Goal: Obtain resource: Obtain resource

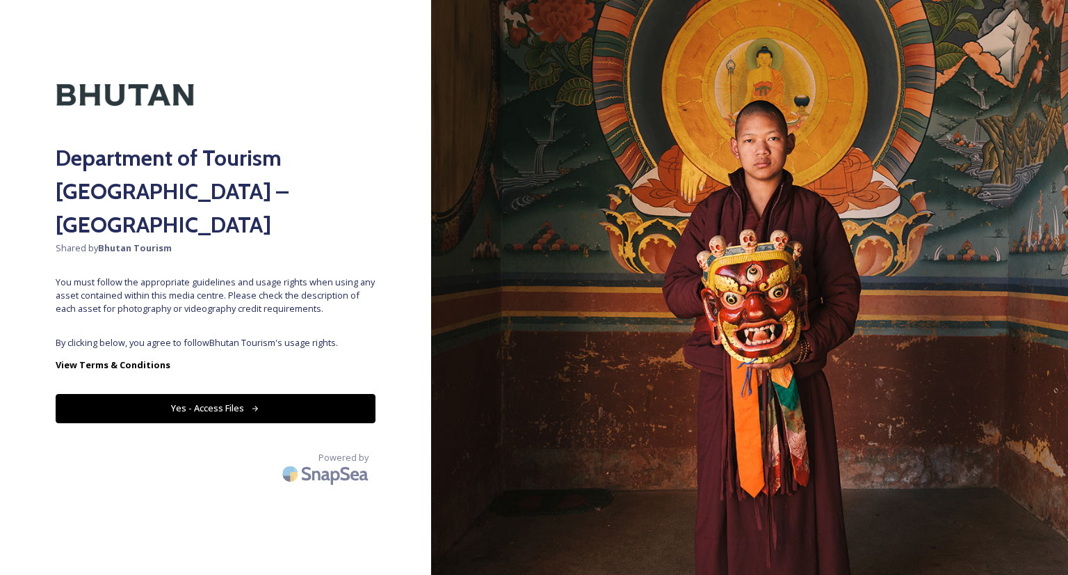
click at [138, 394] on button "Yes - Access Files" at bounding box center [216, 408] width 320 height 29
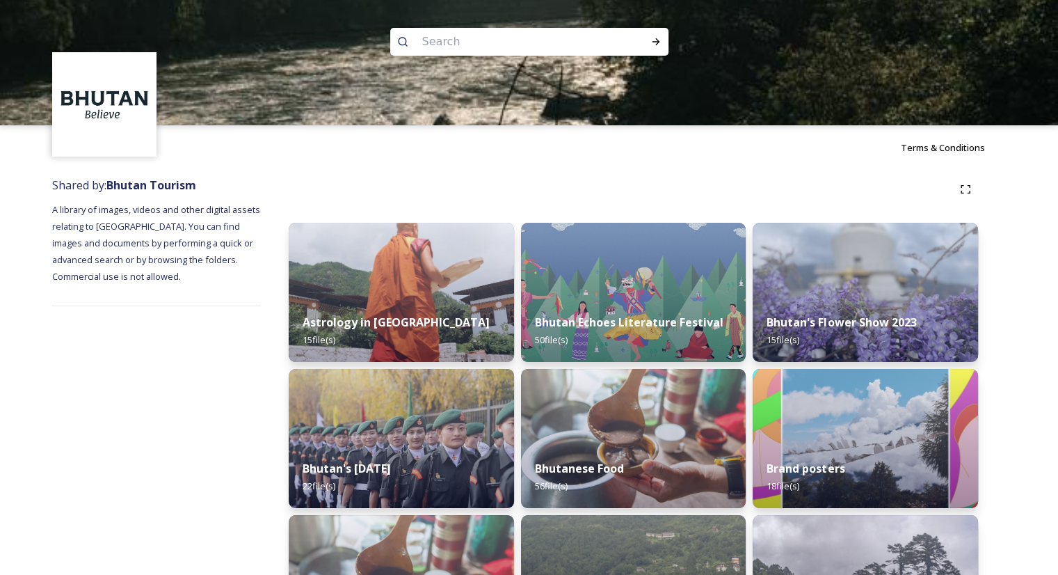
click at [563, 29] on input at bounding box center [510, 41] width 191 height 31
type input "tiger's nest"
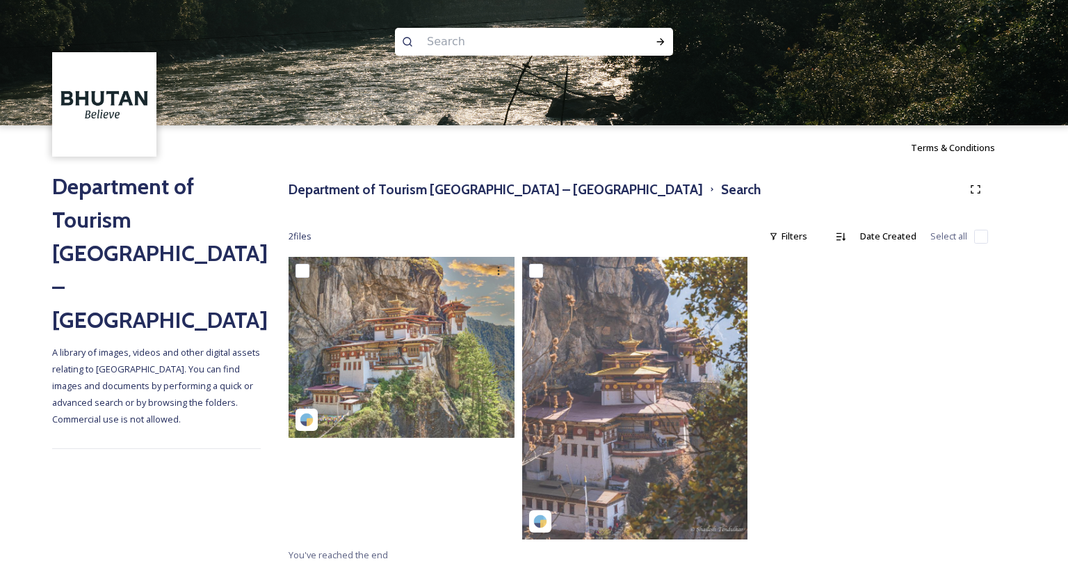
click at [556, 47] on input at bounding box center [515, 41] width 191 height 31
click at [147, 208] on h2 "Department of Tourism [GEOGRAPHIC_DATA] – [GEOGRAPHIC_DATA]" at bounding box center [156, 253] width 209 height 167
click at [174, 184] on h2 "Department of Tourism [GEOGRAPHIC_DATA] – [GEOGRAPHIC_DATA]" at bounding box center [156, 253] width 209 height 167
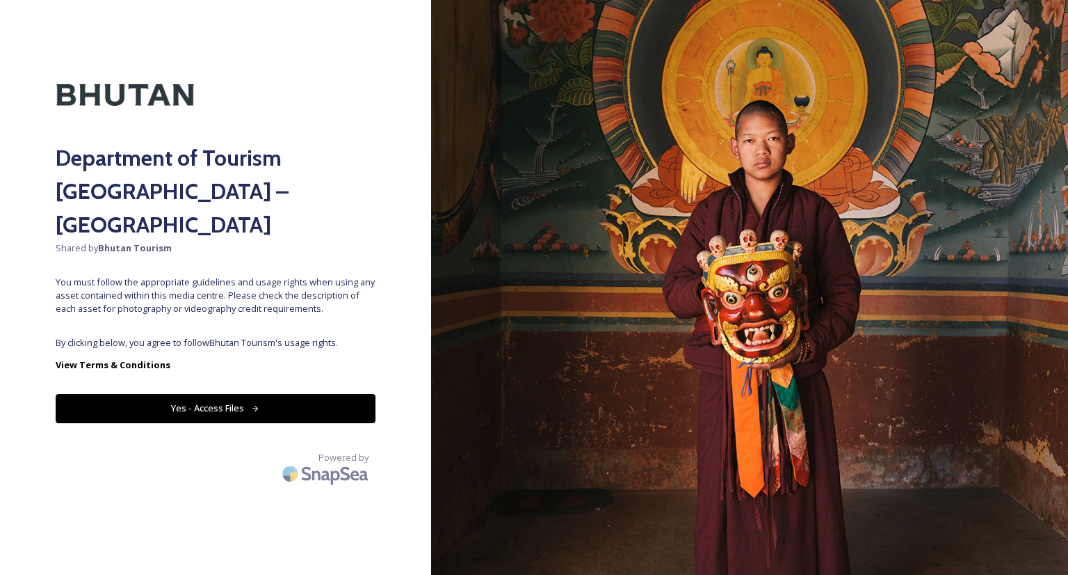
click at [129, 389] on div "Department of Tourism [GEOGRAPHIC_DATA] – Brand Centre Shared by Bhutan Tourism…" at bounding box center [215, 287] width 431 height 463
click at [134, 394] on button "Yes - Access Files" at bounding box center [216, 408] width 320 height 29
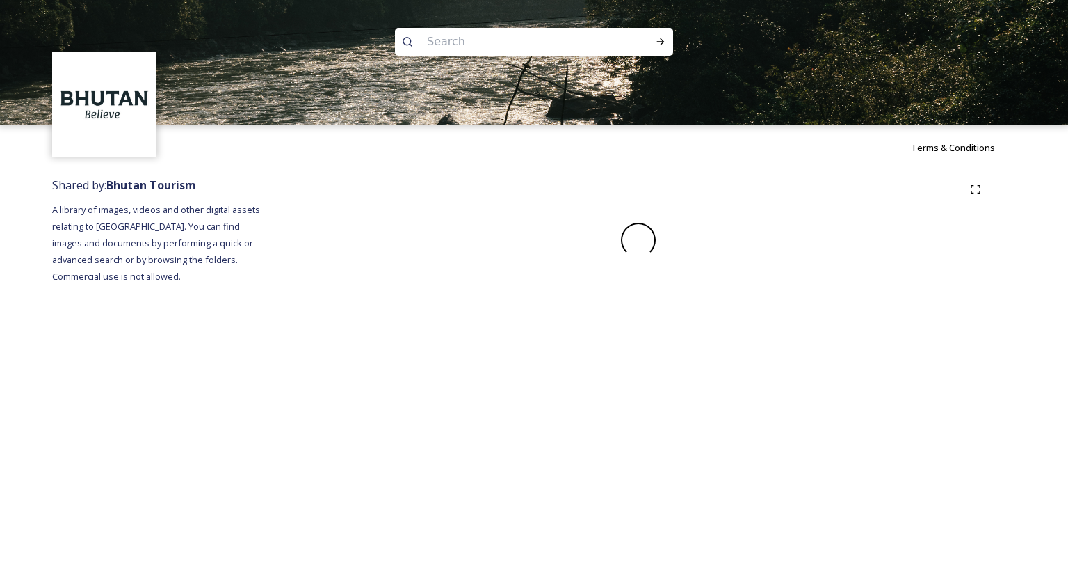
click at [152, 376] on div "Terms & Conditions Shared by: Bhutan Tourism A library of images, videos and ot…" at bounding box center [534, 287] width 1068 height 575
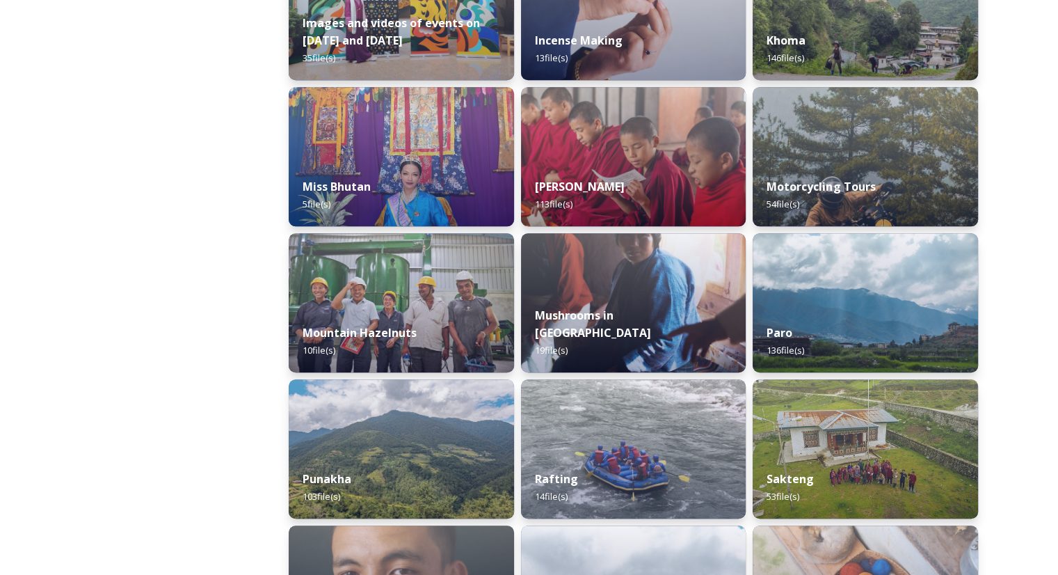
scroll to position [1013, 0]
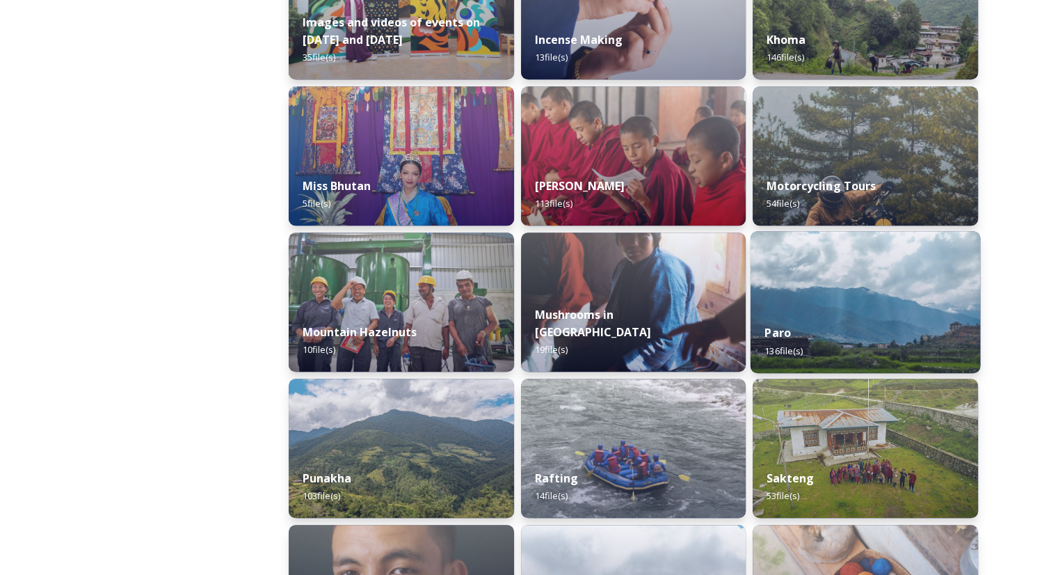
click at [892, 280] on img at bounding box center [866, 302] width 230 height 142
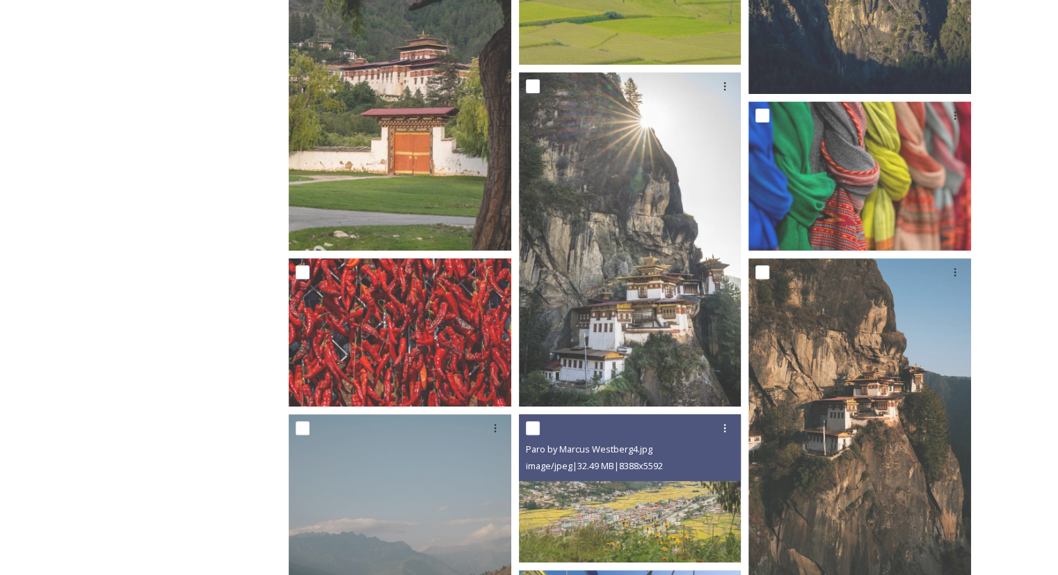
scroll to position [490, 0]
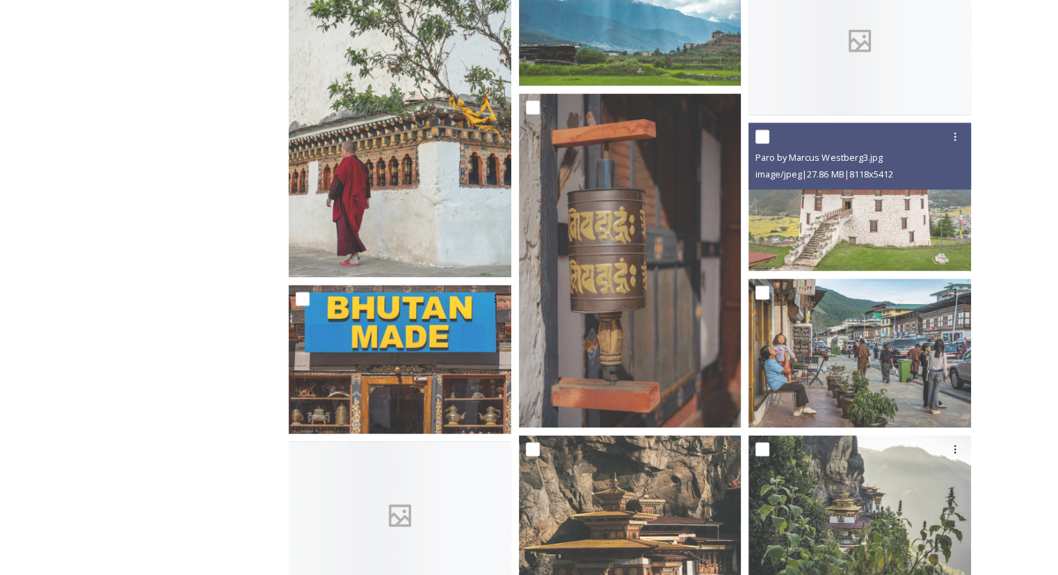
click at [956, 187] on div "Paro by Marcus Westberg3.jpg image/jpeg | 27.86 MB | 8118 x 5412" at bounding box center [859, 155] width 223 height 67
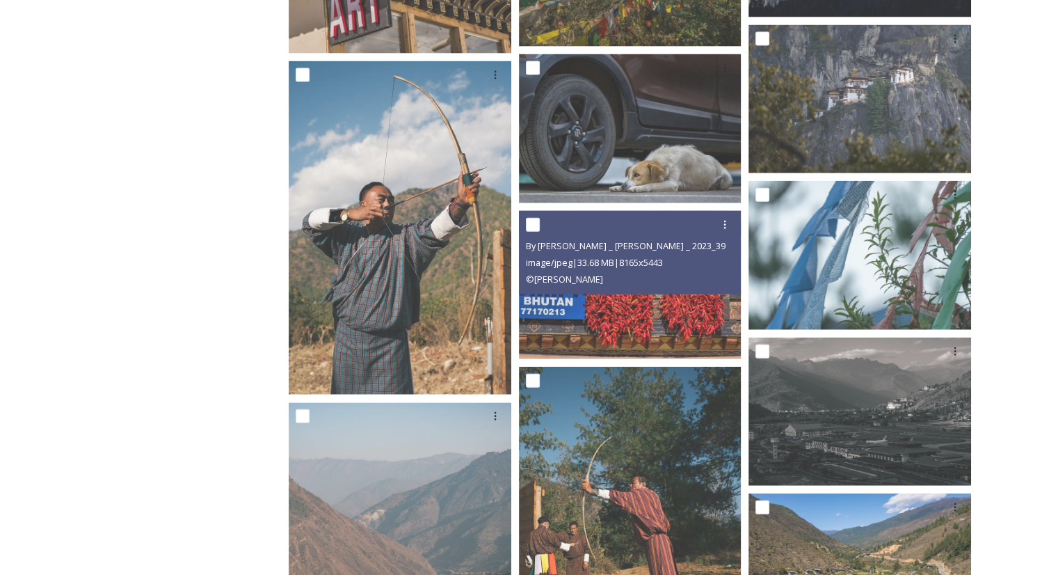
scroll to position [2947, 0]
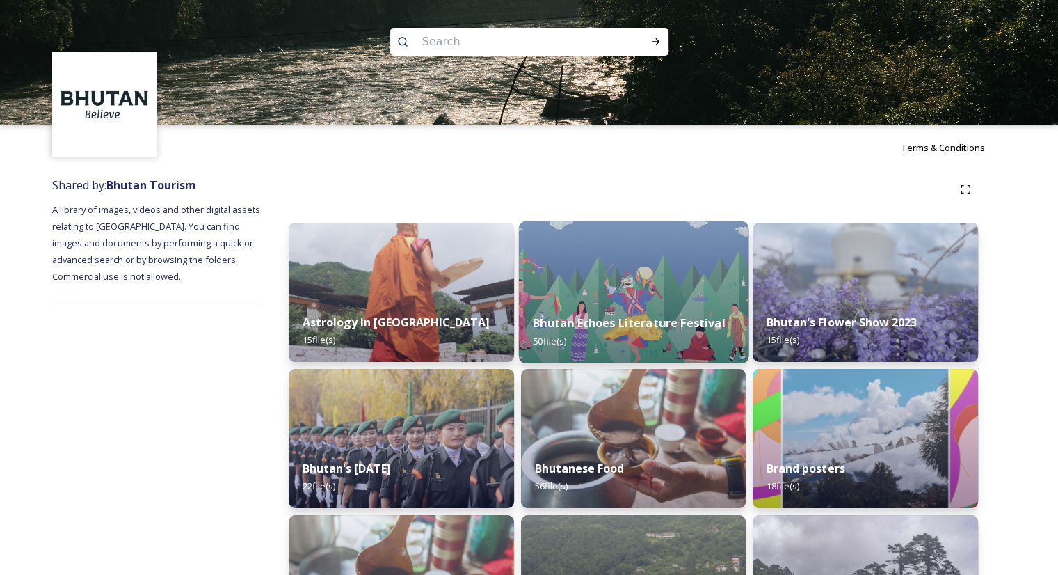
scroll to position [326, 0]
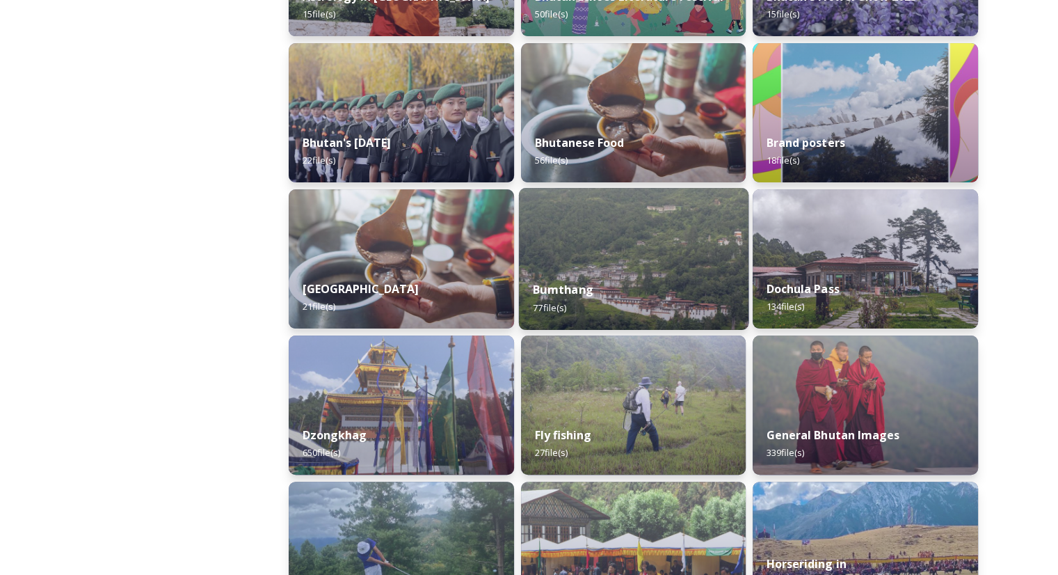
click at [623, 269] on div "Bumthang 77 file(s)" at bounding box center [633, 297] width 230 height 63
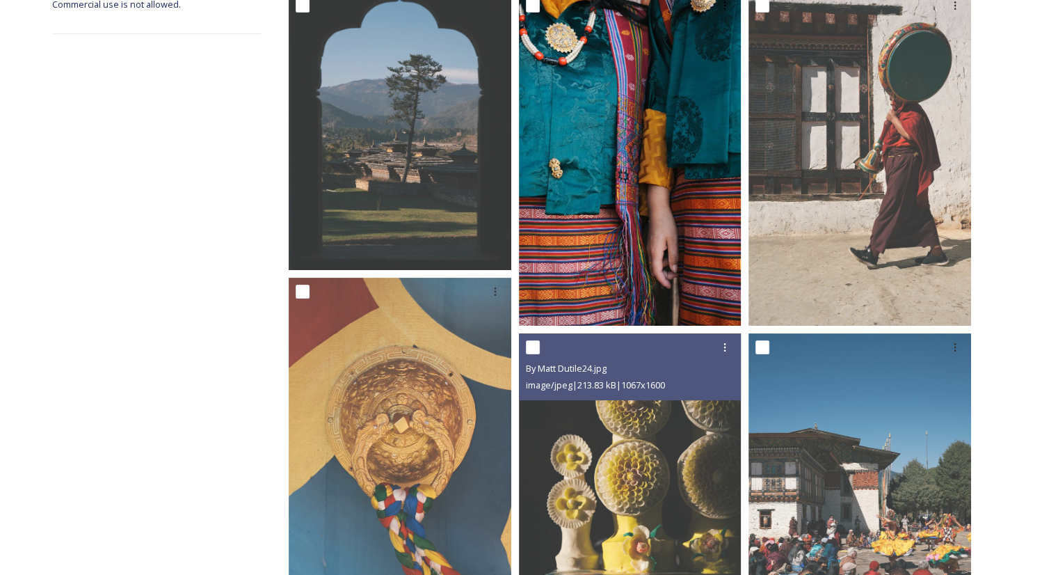
scroll to position [271, 0]
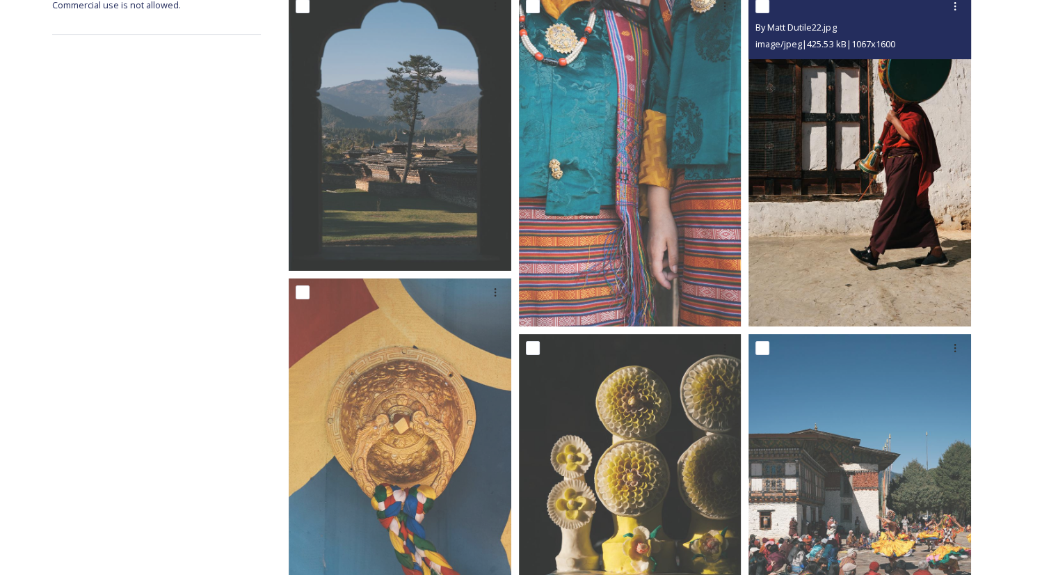
click at [838, 211] on img at bounding box center [859, 159] width 223 height 334
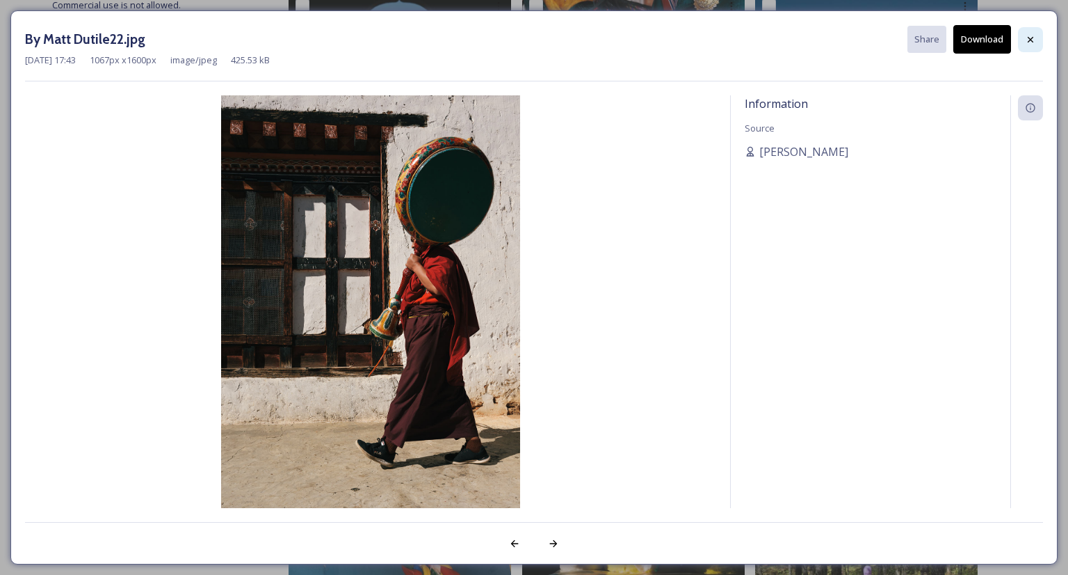
click at [1027, 42] on icon at bounding box center [1030, 39] width 11 height 11
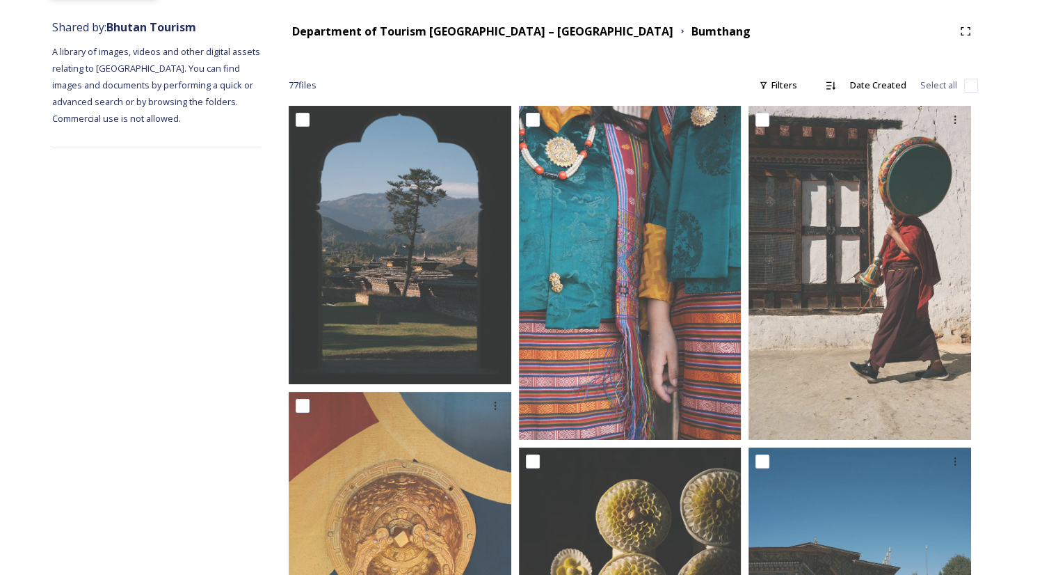
scroll to position [0, 0]
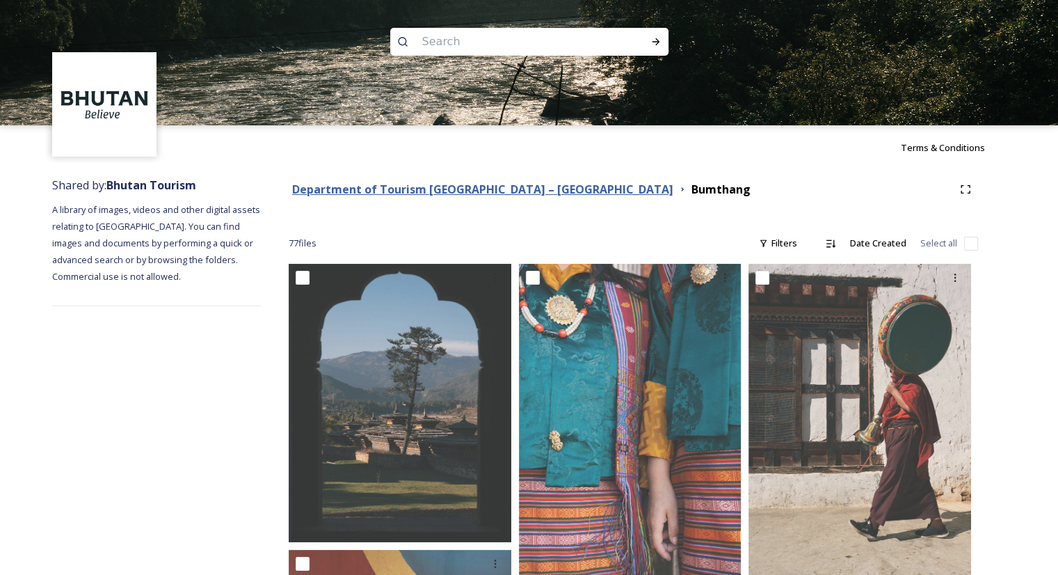
click at [321, 190] on strong "Department of Tourism [GEOGRAPHIC_DATA] – [GEOGRAPHIC_DATA]" at bounding box center [482, 189] width 381 height 15
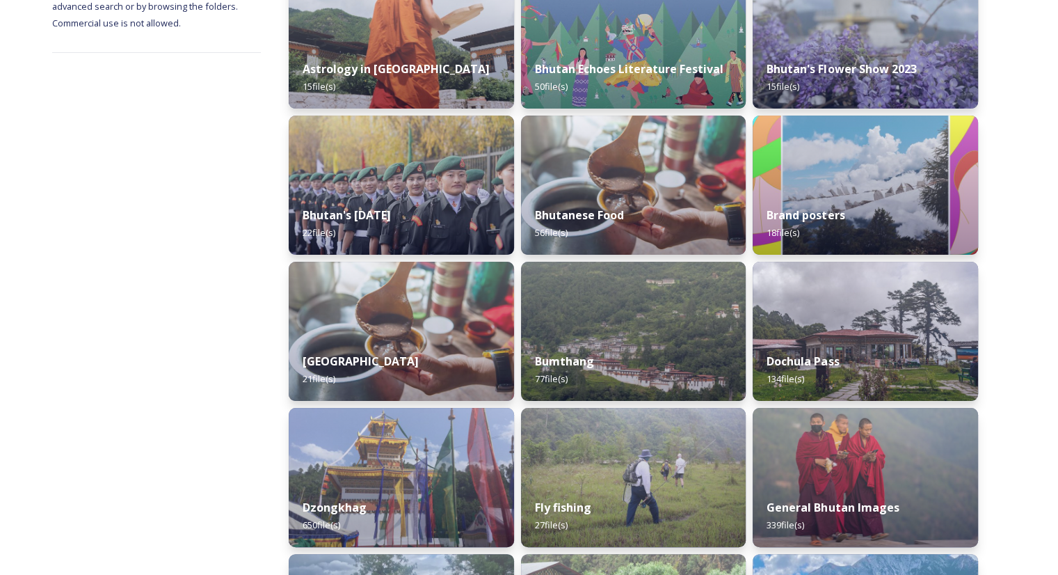
scroll to position [259, 0]
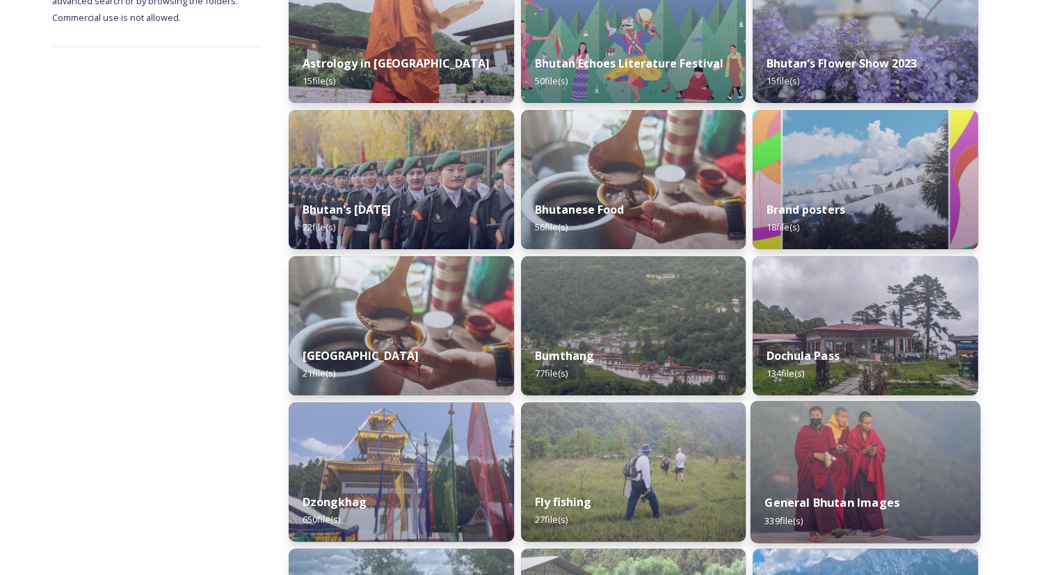
click at [817, 433] on img at bounding box center [866, 472] width 230 height 142
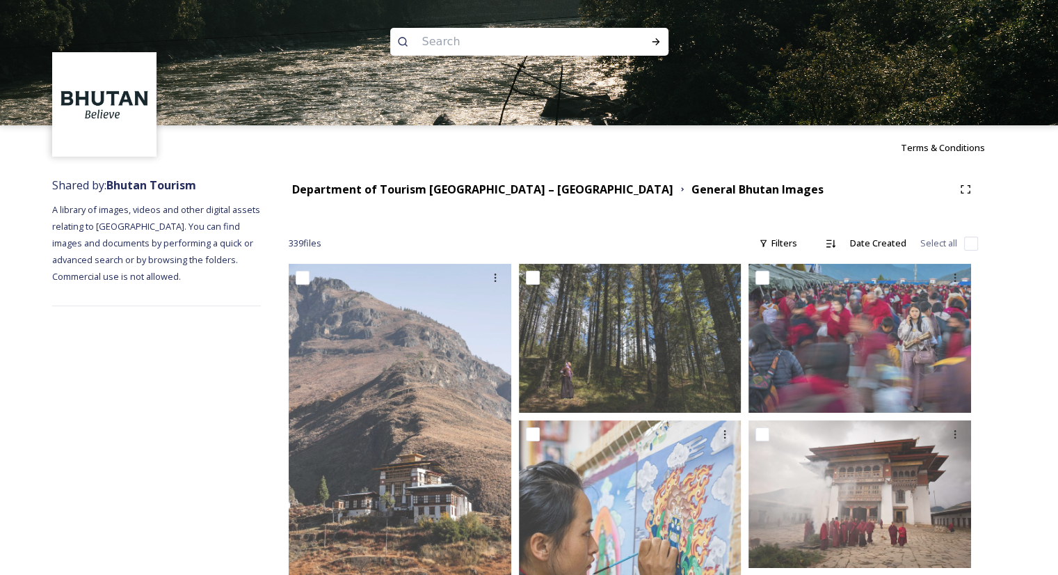
click at [512, 66] on img at bounding box center [529, 62] width 1058 height 125
click at [513, 31] on input at bounding box center [510, 41] width 191 height 31
type input "home"
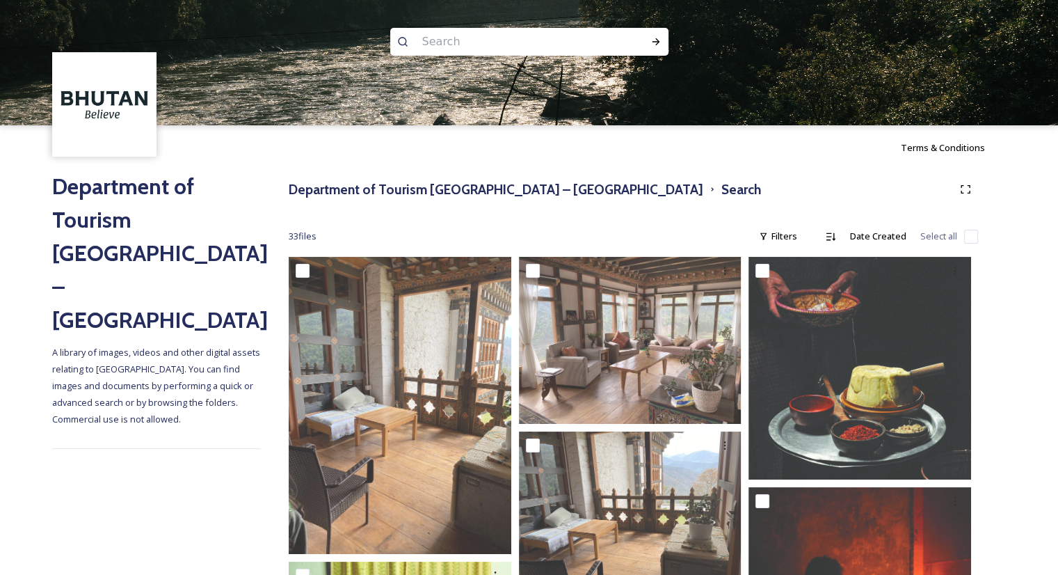
click at [367, 200] on div "Department of Tourism [GEOGRAPHIC_DATA] – Brand Centre Search" at bounding box center [633, 189] width 689 height 25
click at [369, 189] on h3 "Department of Tourism [GEOGRAPHIC_DATA] – [GEOGRAPHIC_DATA]" at bounding box center [496, 189] width 415 height 20
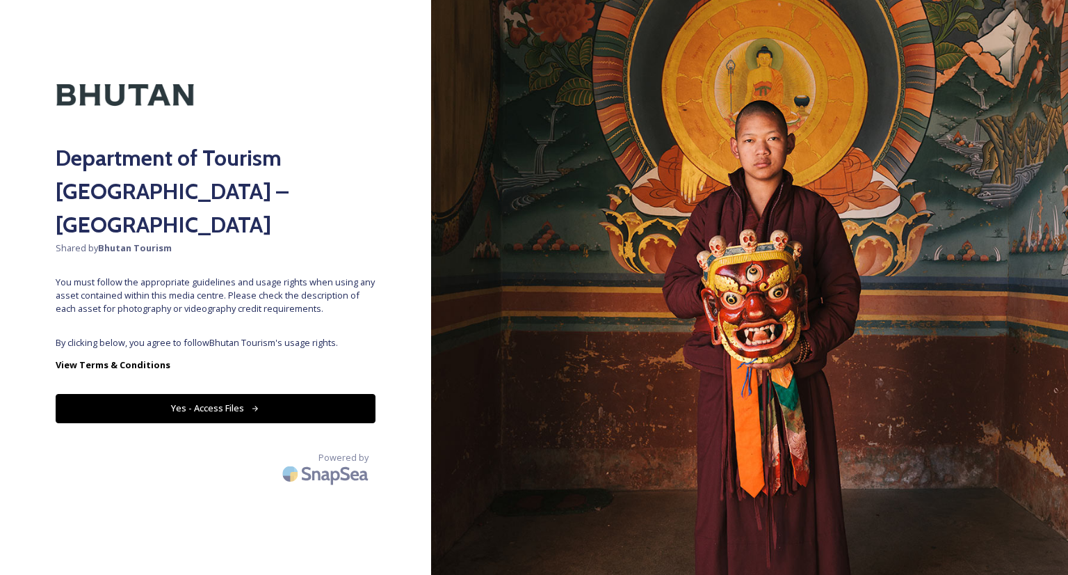
click at [246, 394] on button "Yes - Access Files" at bounding box center [216, 408] width 320 height 29
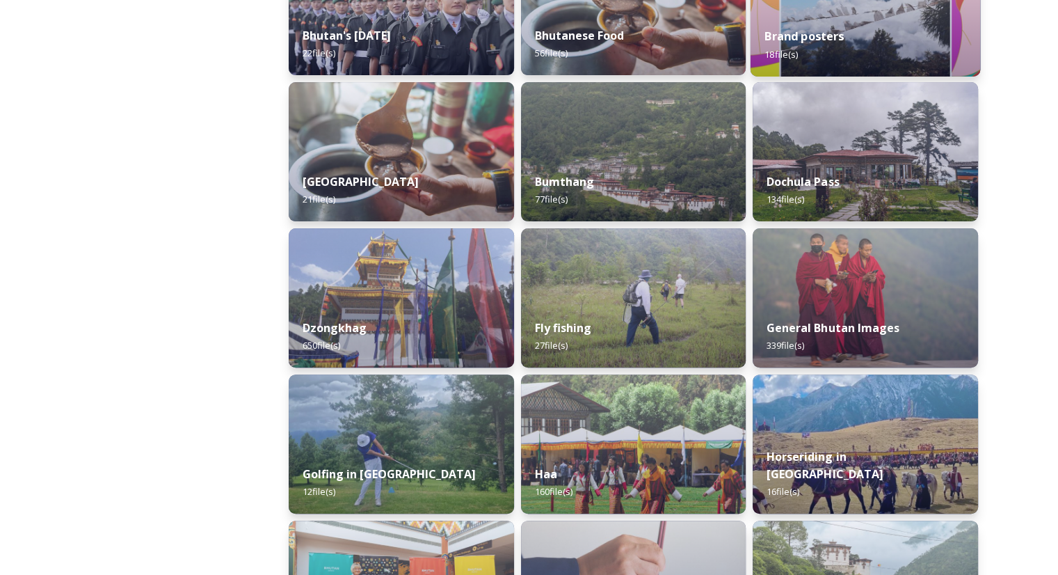
scroll to position [434, 0]
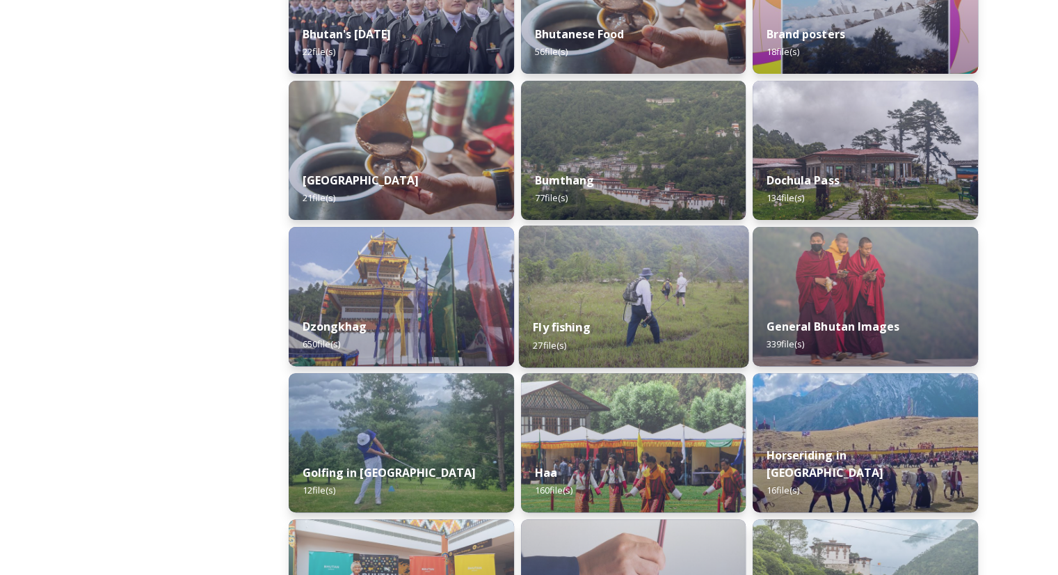
click at [651, 270] on img at bounding box center [633, 296] width 230 height 142
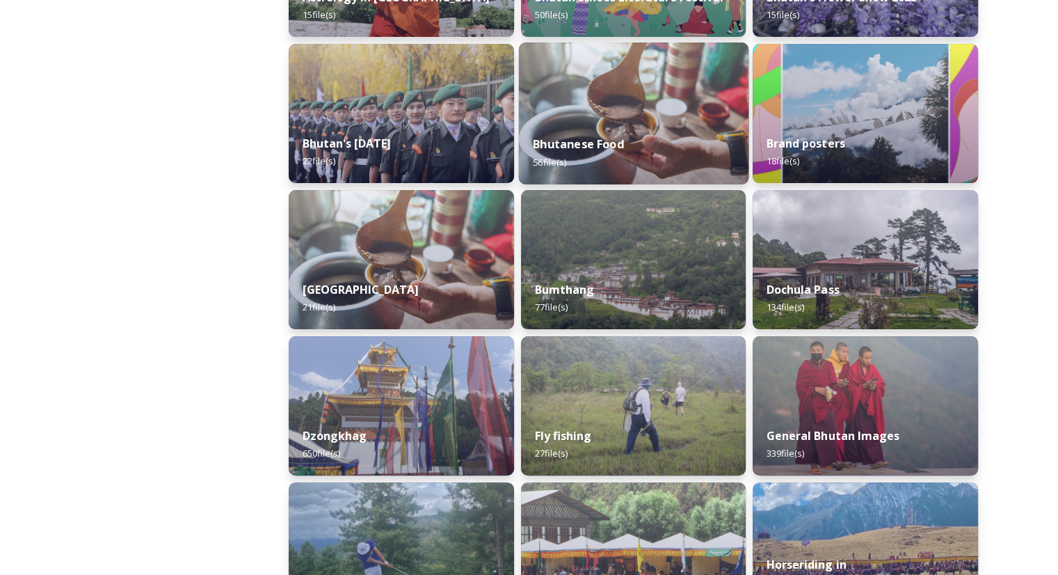
scroll to position [326, 0]
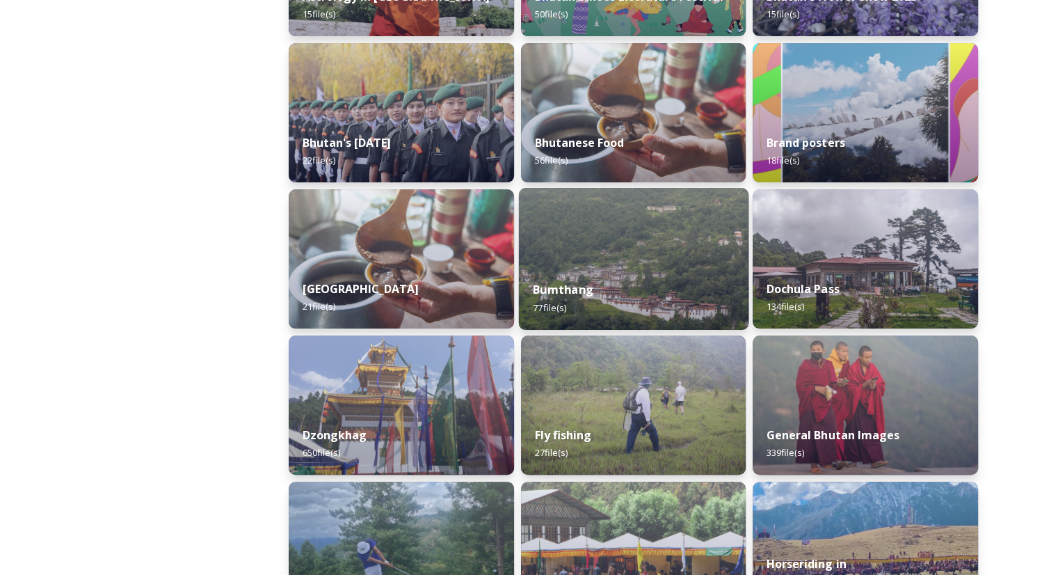
click at [675, 255] on img at bounding box center [633, 259] width 230 height 142
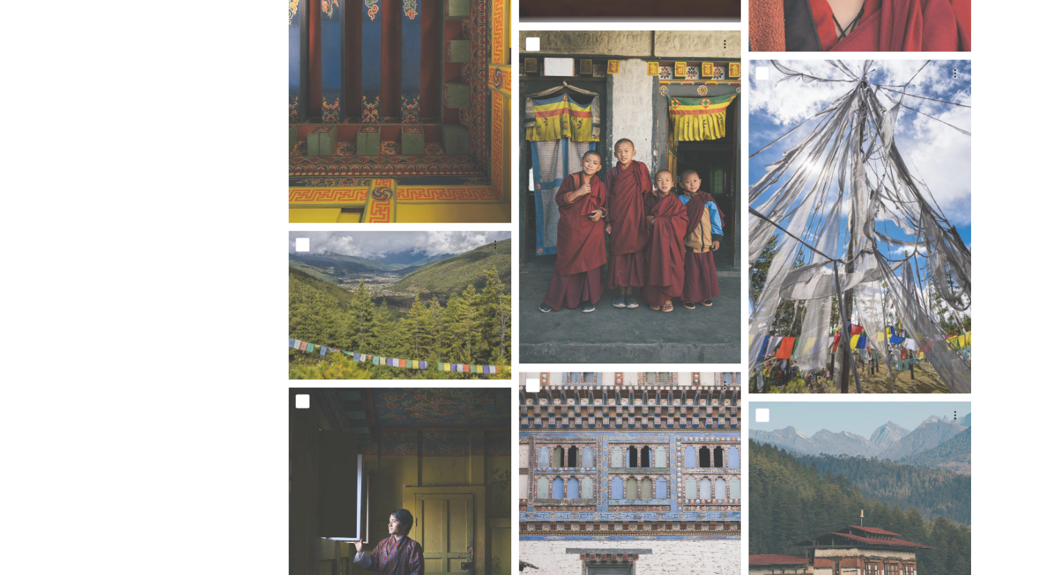
scroll to position [2412, 0]
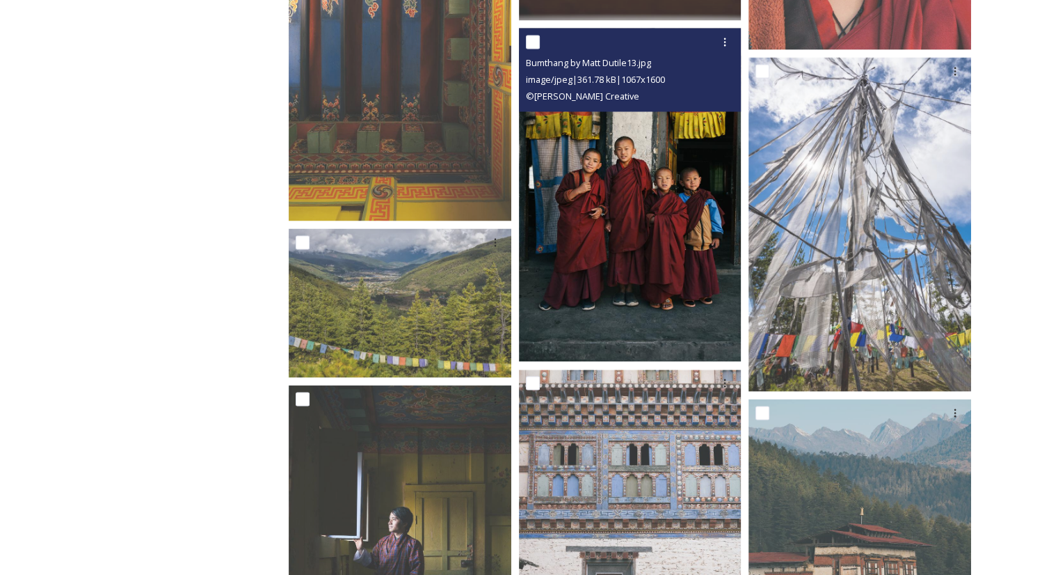
click at [650, 268] on img at bounding box center [630, 195] width 223 height 334
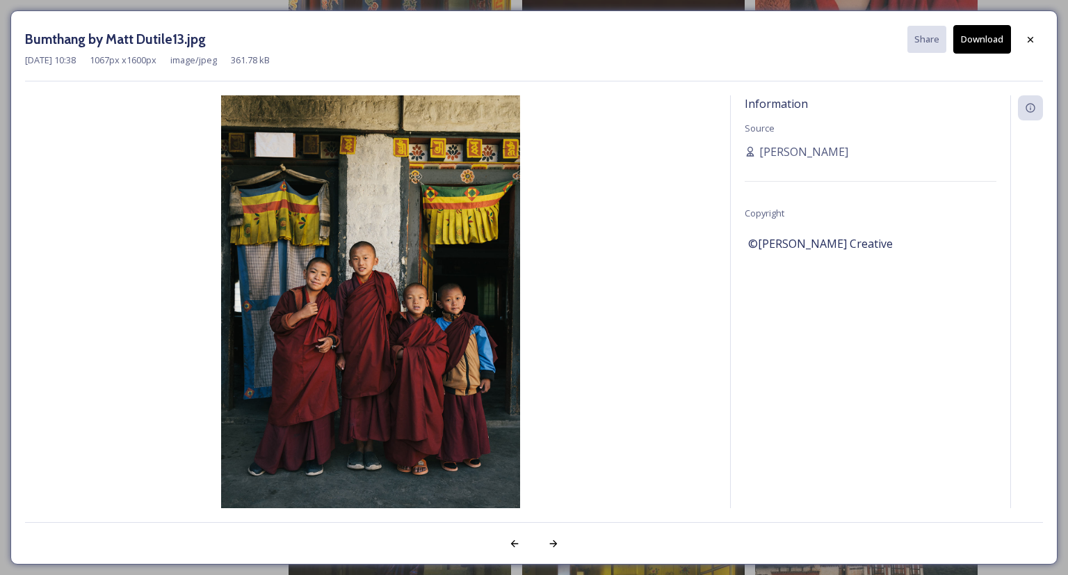
click at [1018, 50] on div "Bumthang by Matt Dutile13.jpg Share Download" at bounding box center [534, 39] width 1018 height 29
click at [1029, 42] on icon at bounding box center [1030, 39] width 11 height 11
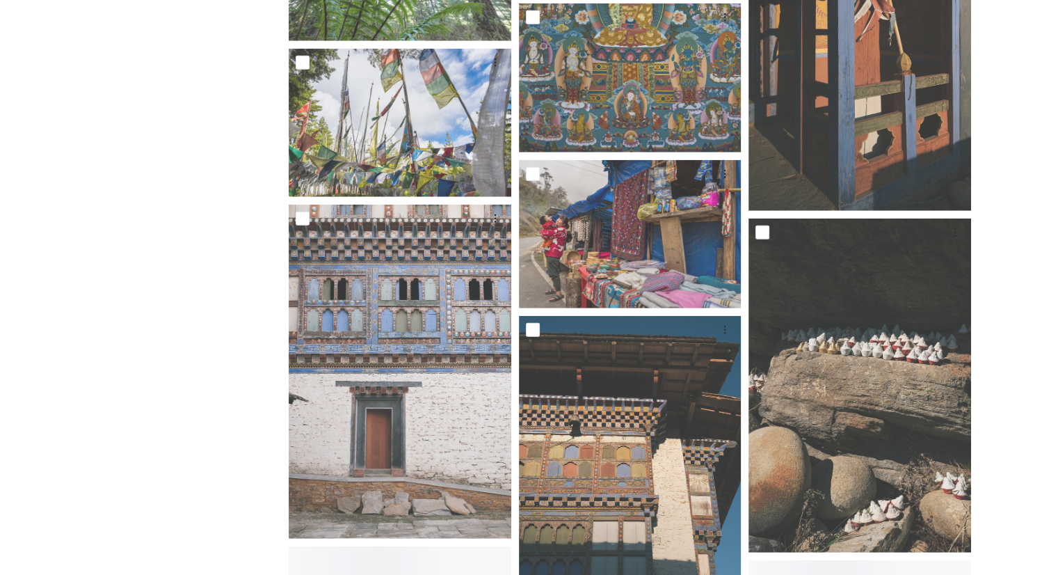
scroll to position [3589, 0]
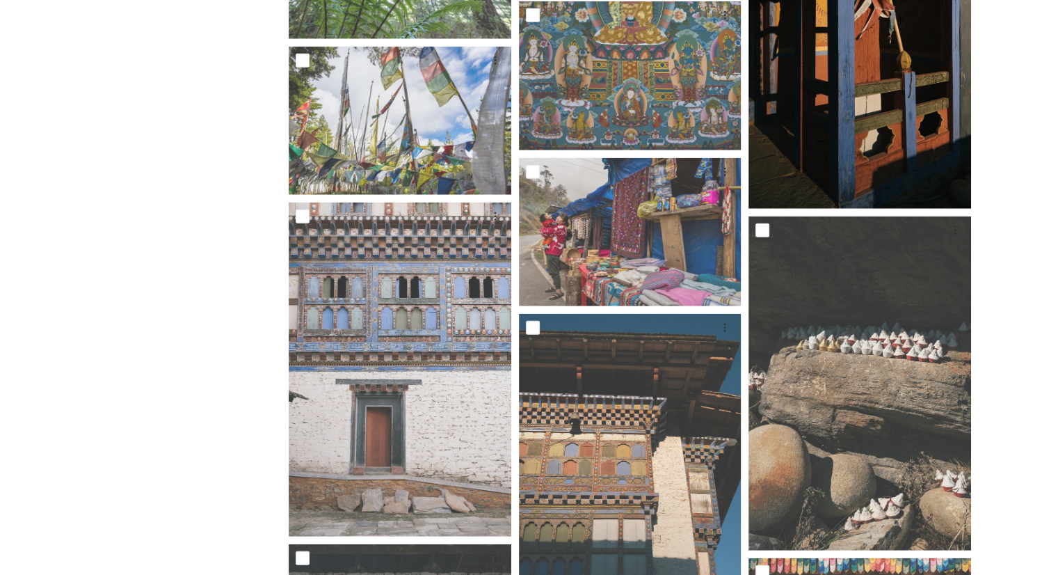
click at [873, 141] on img at bounding box center [859, 42] width 223 height 334
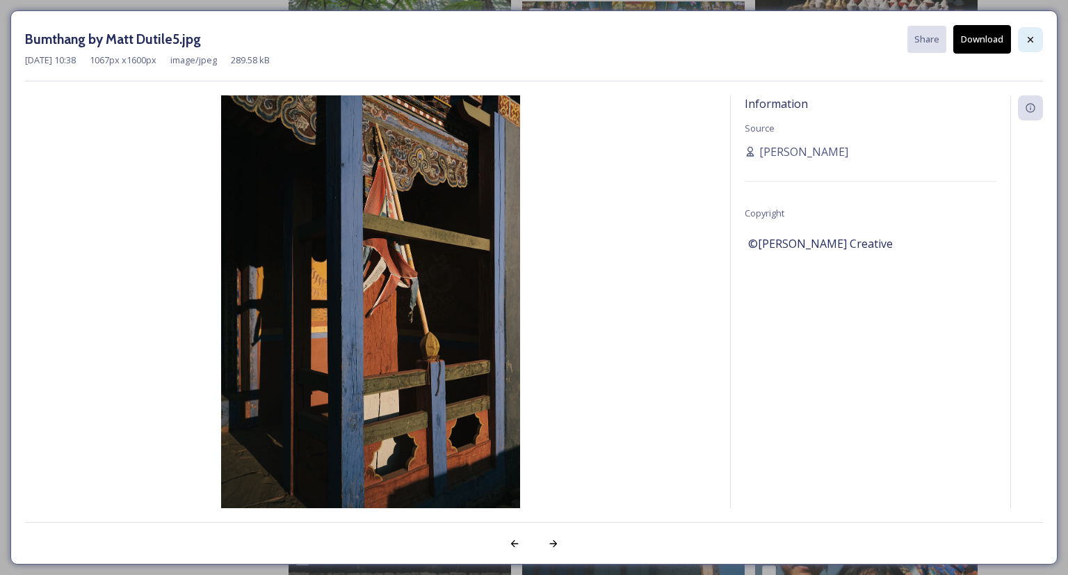
click at [1039, 36] on div at bounding box center [1030, 39] width 25 height 25
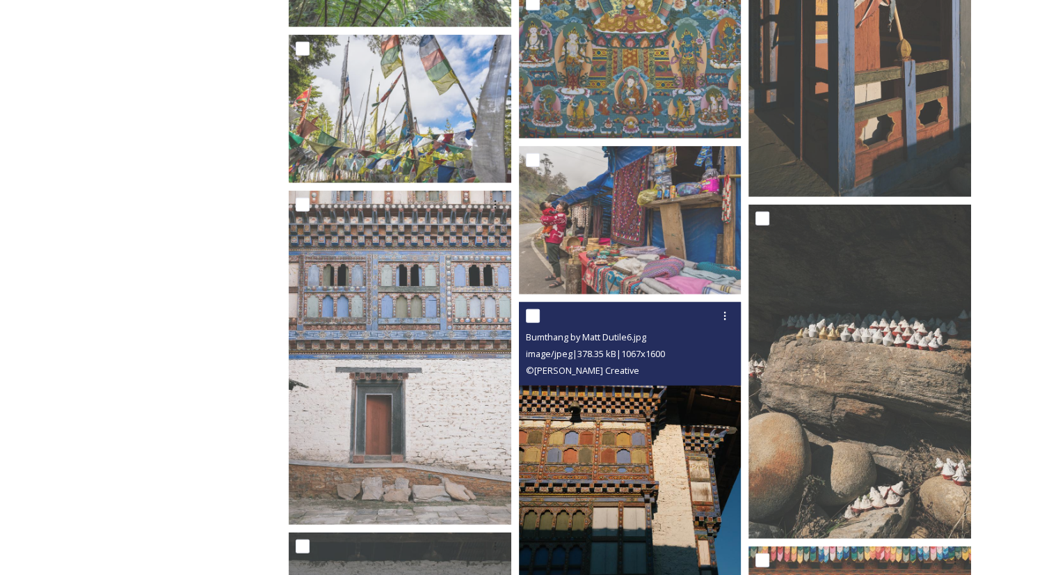
scroll to position [3599, 0]
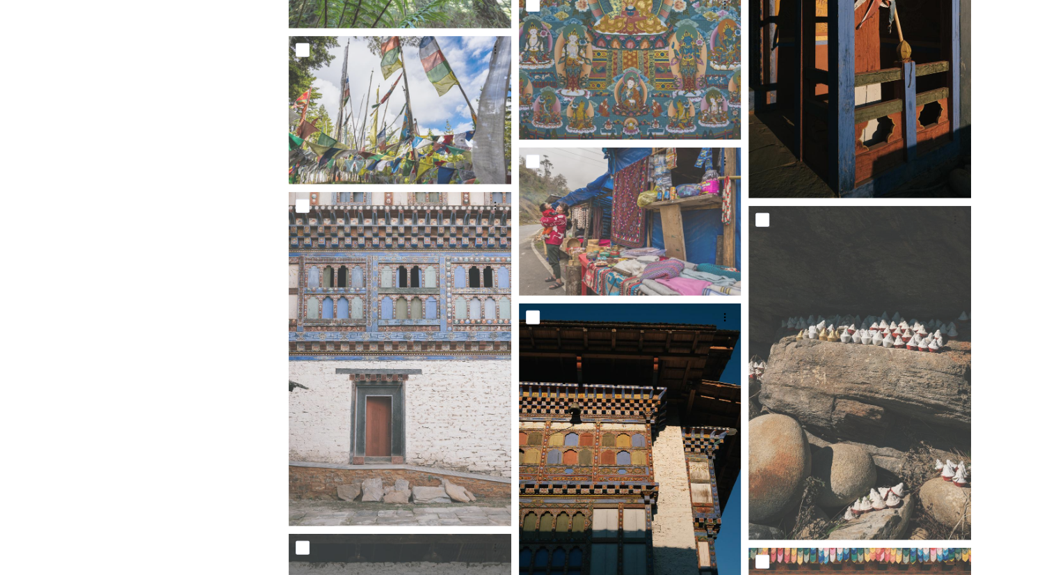
click at [847, 145] on img at bounding box center [859, 32] width 223 height 334
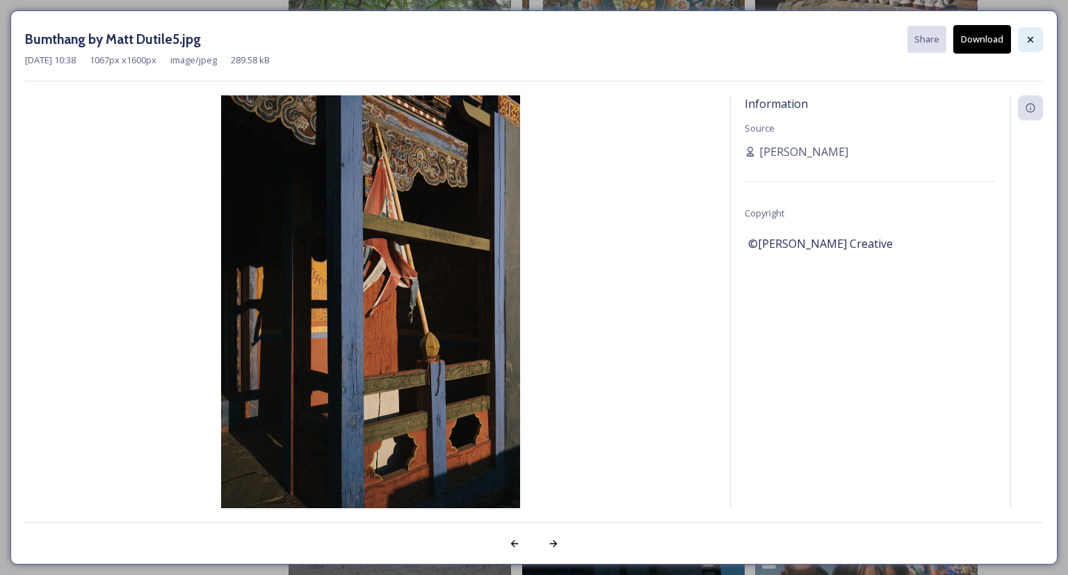
click at [1035, 36] on icon at bounding box center [1030, 39] width 11 height 11
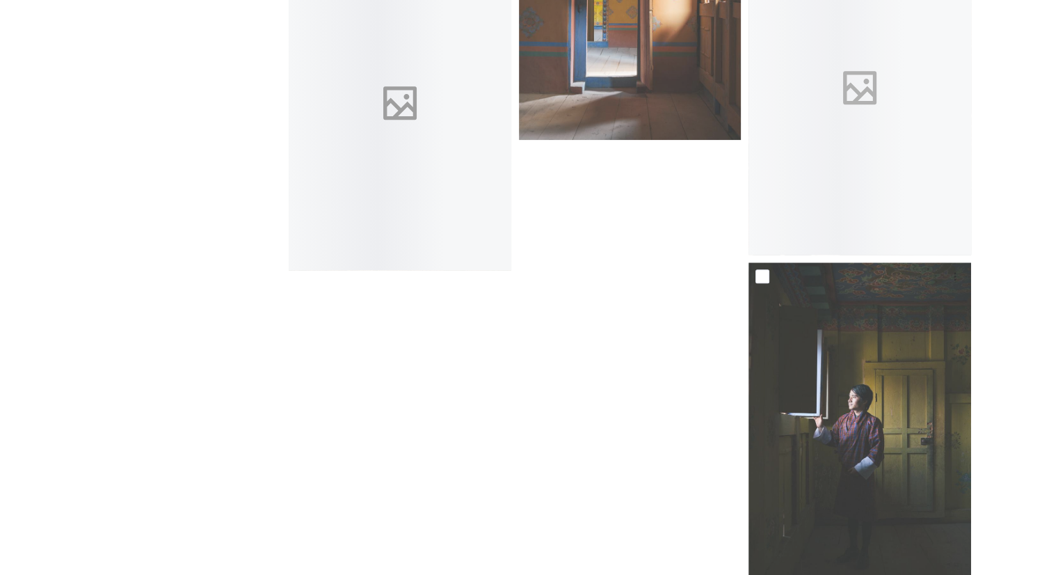
scroll to position [6720, 0]
